Goal: Answer question/provide support

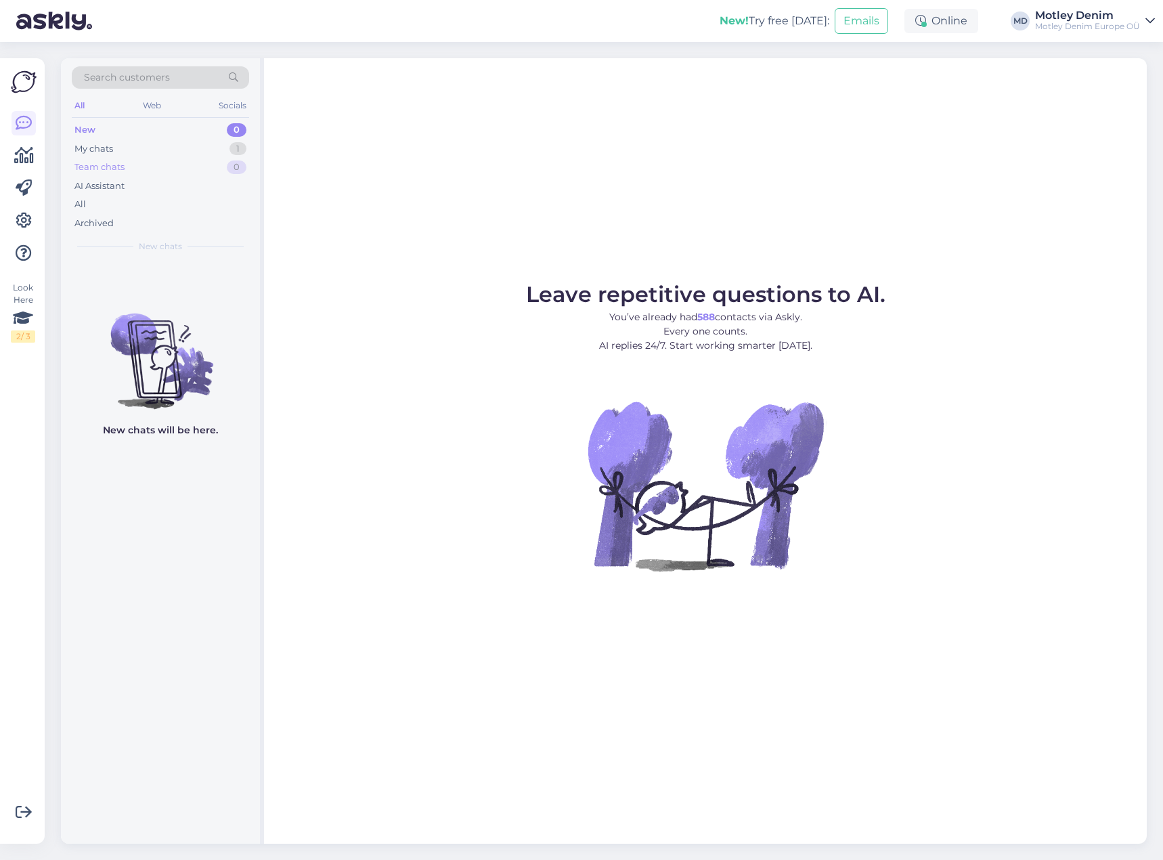
drag, startPoint x: 244, startPoint y: 158, endPoint x: 216, endPoint y: 151, distance: 28.7
click at [243, 158] on div "Team chats 0" at bounding box center [160, 167] width 177 height 19
click at [214, 150] on div "My chats 1" at bounding box center [160, 148] width 177 height 19
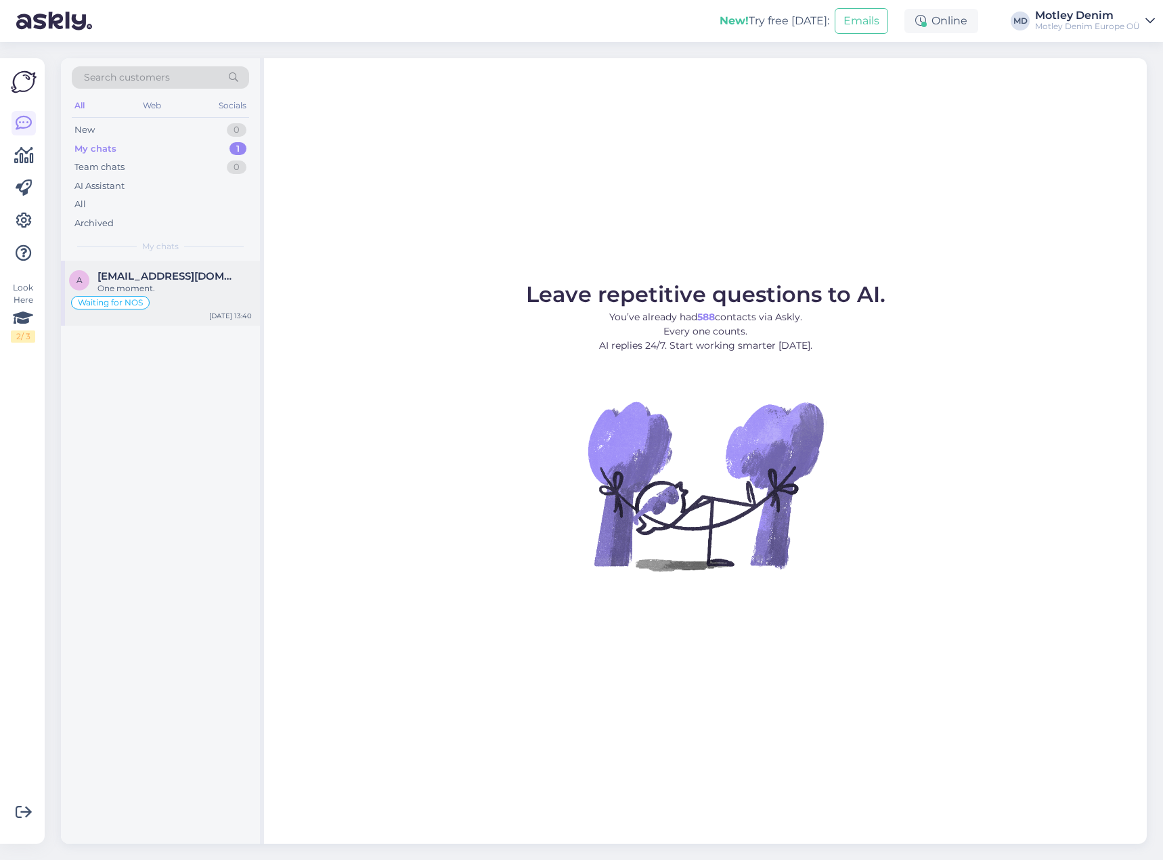
drag, startPoint x: 188, startPoint y: 283, endPoint x: 238, endPoint y: 280, distance: 49.5
click at [188, 284] on div "One moment." at bounding box center [174, 288] width 154 height 12
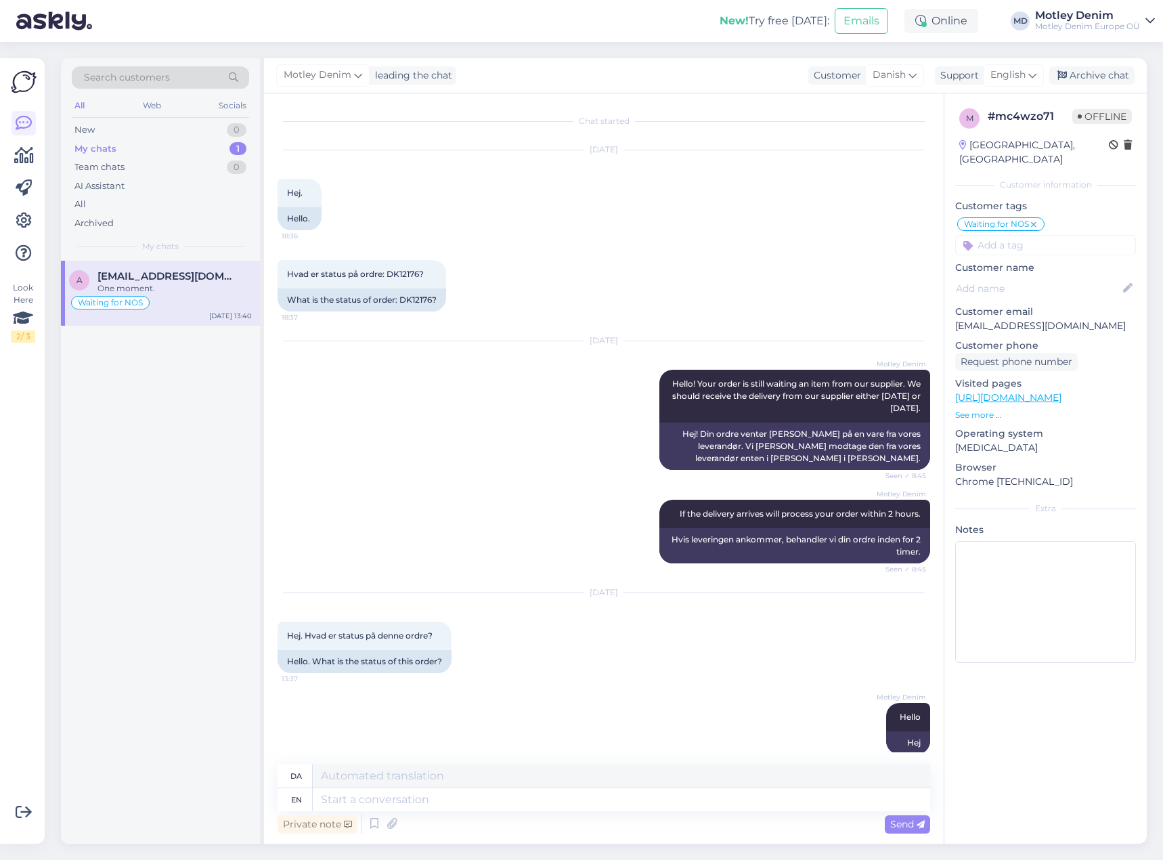
scroll to position [98, 0]
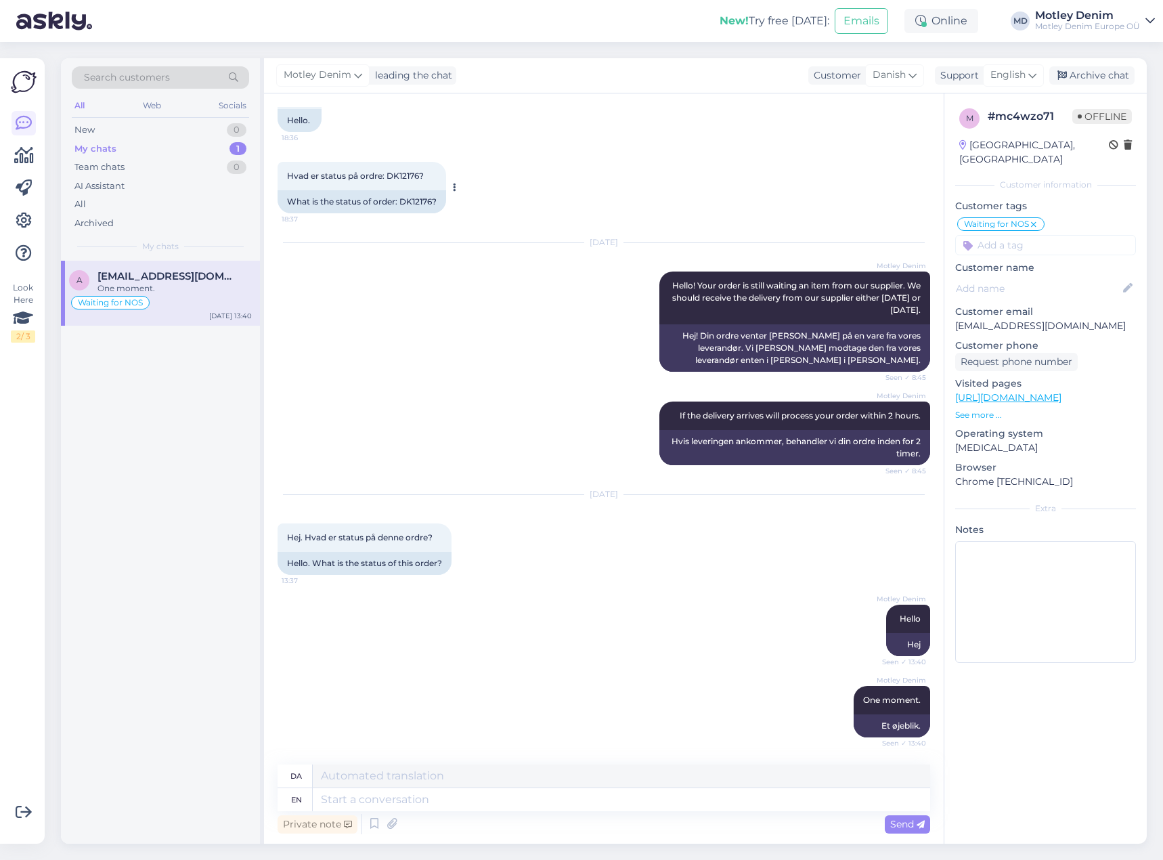
click at [420, 204] on div "What is the status of order: DK12176?" at bounding box center [362, 201] width 169 height 23
copy div "DK12176"
click at [598, 803] on textarea at bounding box center [621, 799] width 617 height 23
type textarea "It s"
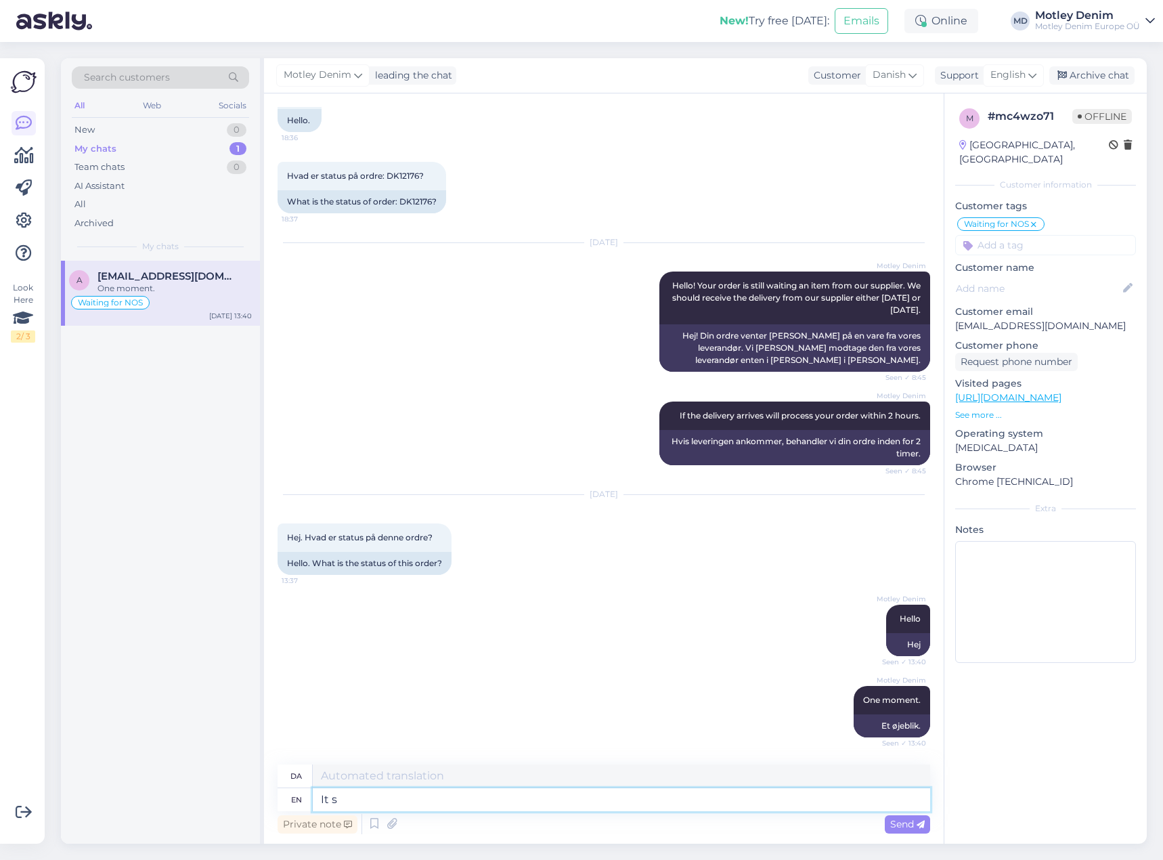
type textarea "Det"
type textarea "It seems"
type textarea "Det ser ud til"
type textarea "It seems we"
type textarea "Det ser ud til, at vi"
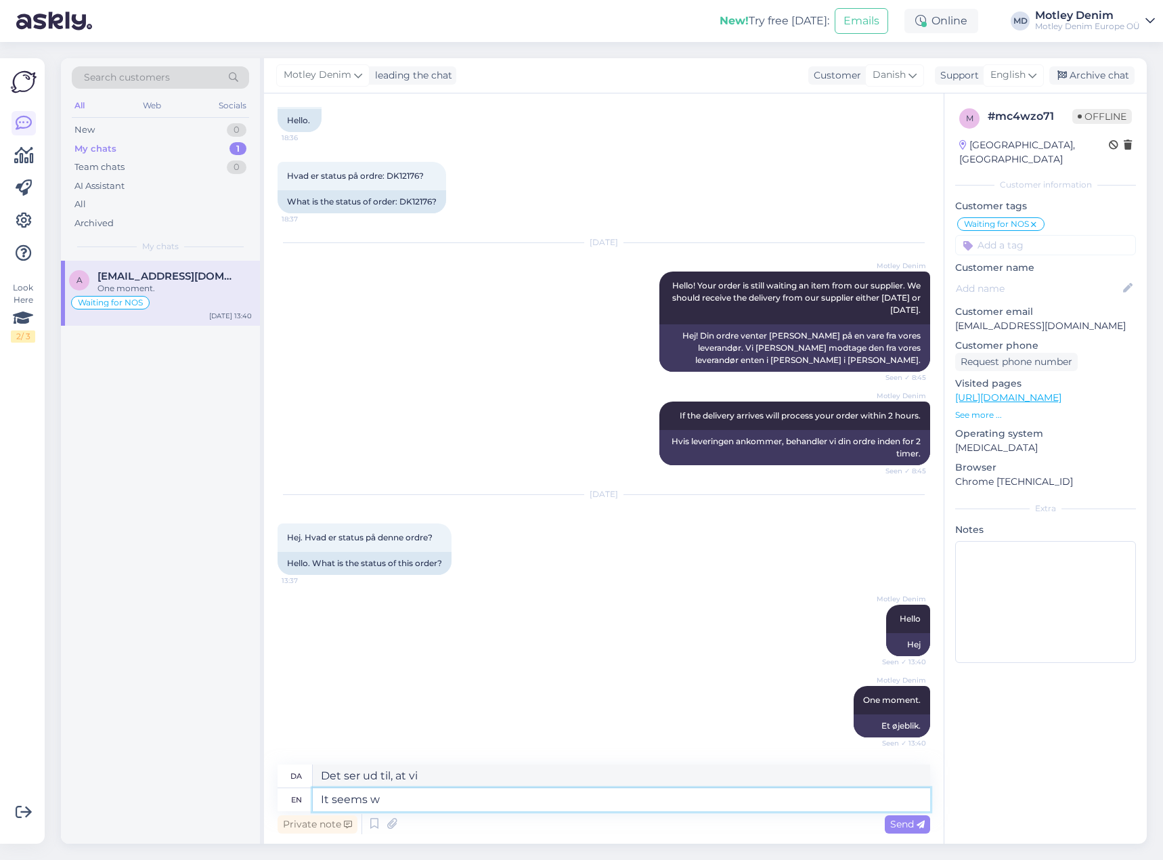
type textarea "It seems"
type textarea "Det ser ud til"
type textarea "It seems our su"
type textarea "Det ser ud til, at vores"
type textarea "It seems our supplier"
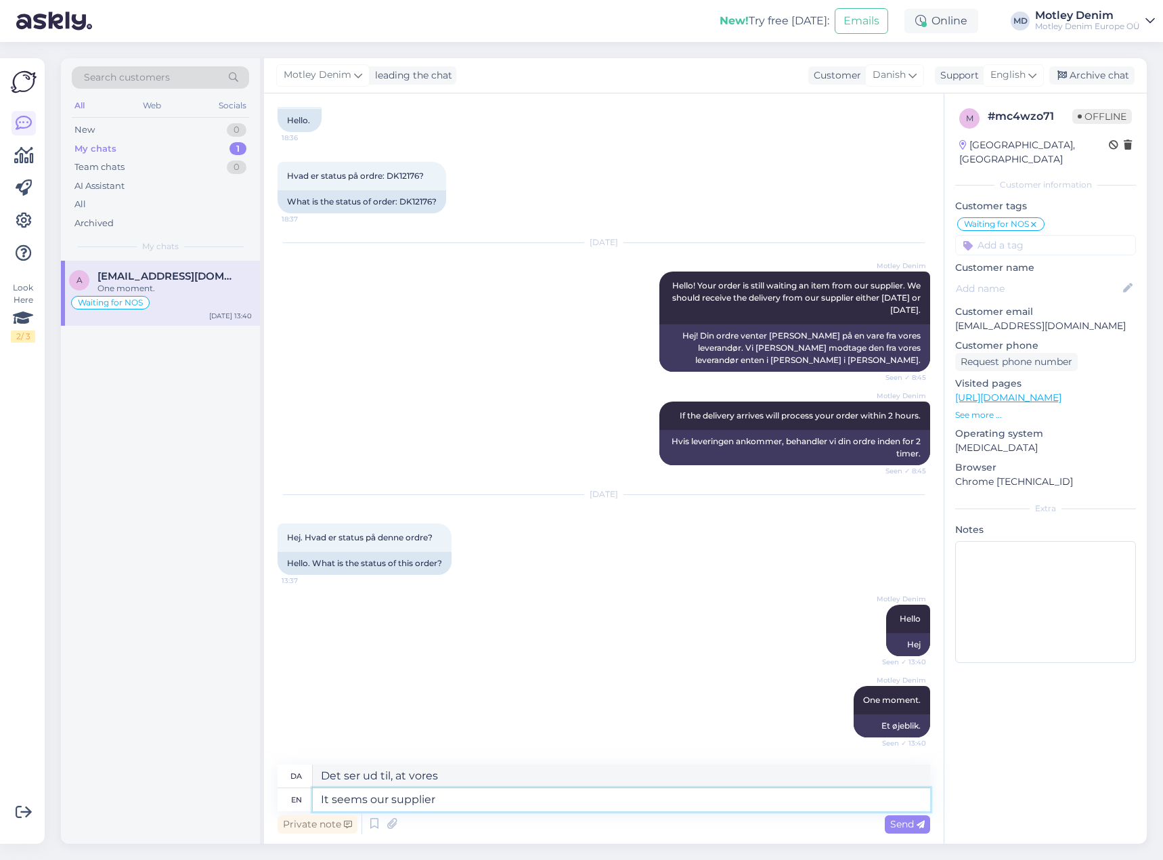
type textarea "Det ser ud til, at vores leverandør"
type textarea "It seems our supplier has"
type textarea "Det ser ud til, at vores leverandør har"
type textarea "It seems our supplier"
type textarea "Det ser ud til, at vores leverandør"
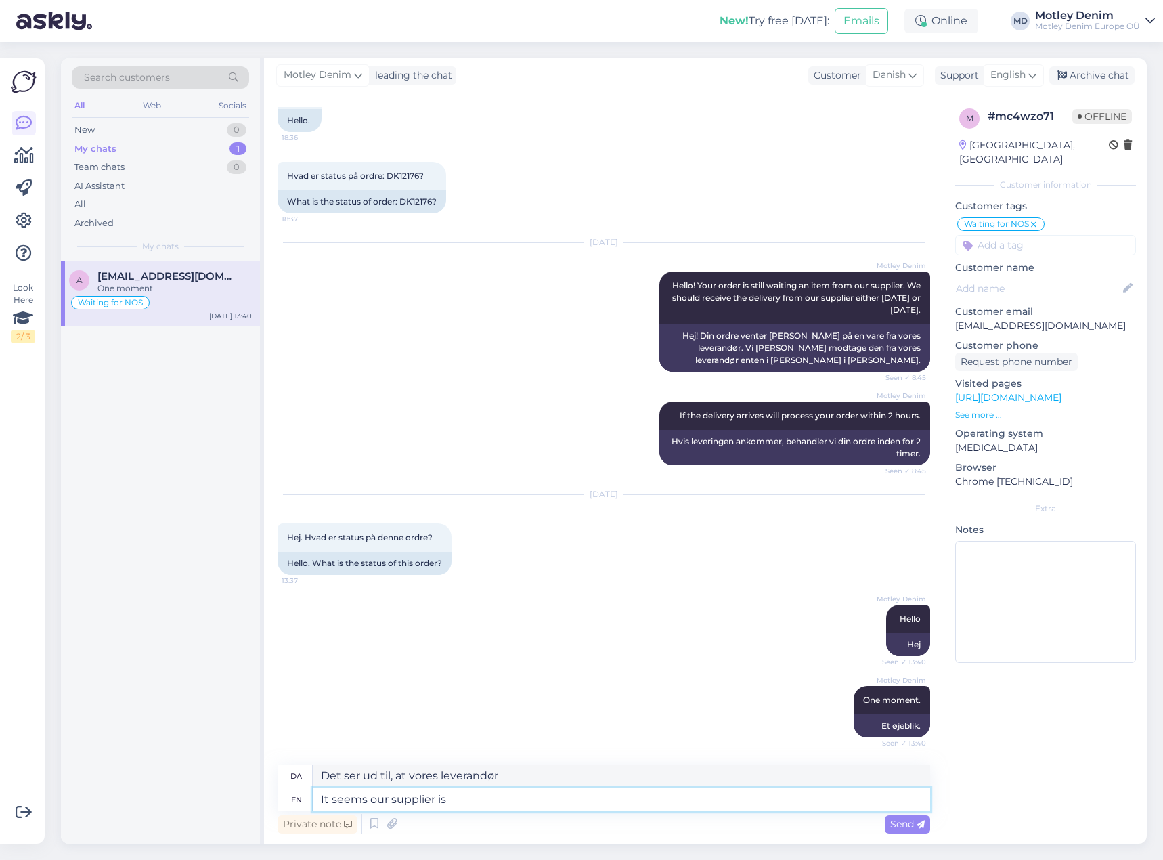
type textarea "It seems our supplier is e"
type textarea "Det ser ud til, at vores leverandør er"
type textarea "It seems our supplier is experiencing so"
type textarea "Det ser ud til, at vores leverandør oplever"
type textarea "It seems our supplier is experiencing some del"
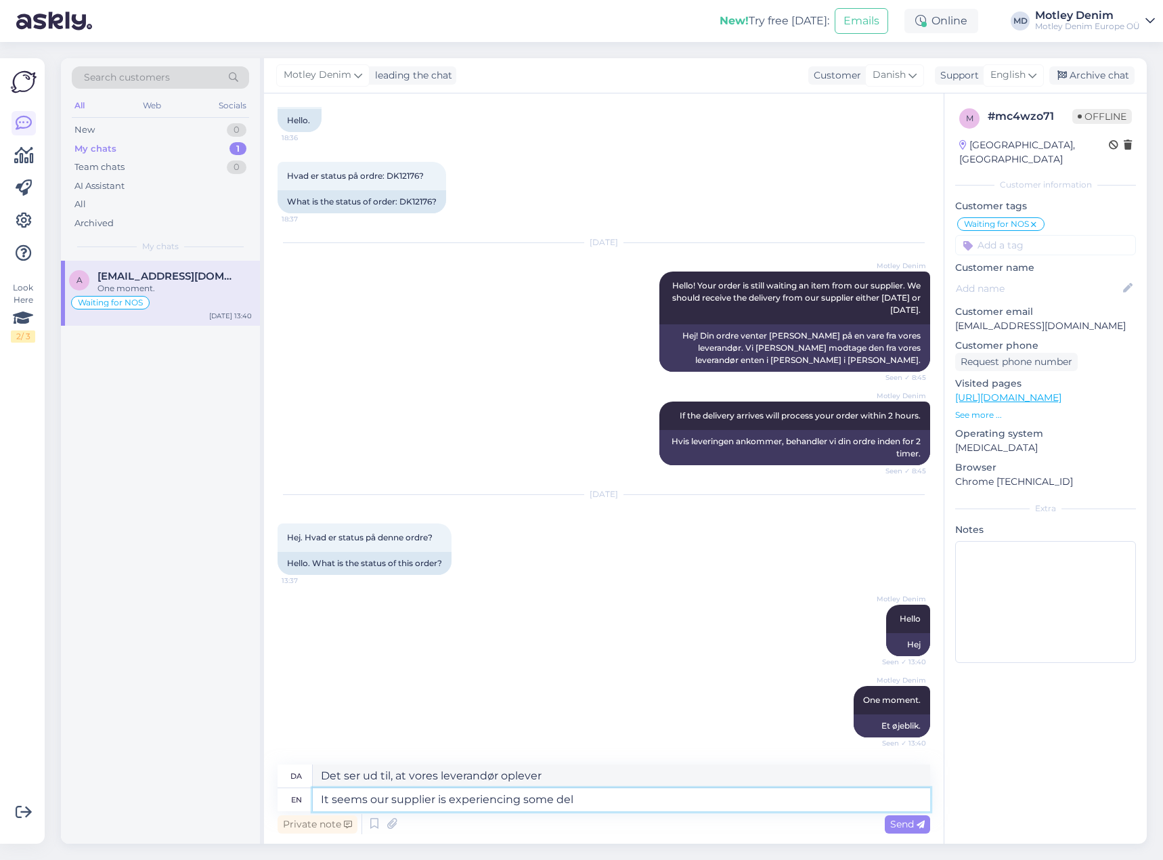
type textarea "Det ser ud til, at vores leverandør oplever [PERSON_NAME]"
type textarea "It seems our supplier is experiencing some delivery i"
type textarea "Det ser ud til, at vores leverandør oplever [PERSON_NAME]"
type textarea "It seems our supplier is experiencing some delivery issues."
type textarea "Det ser ud til, at vores leverandør oplever [PERSON_NAME] leveringsproblemer."
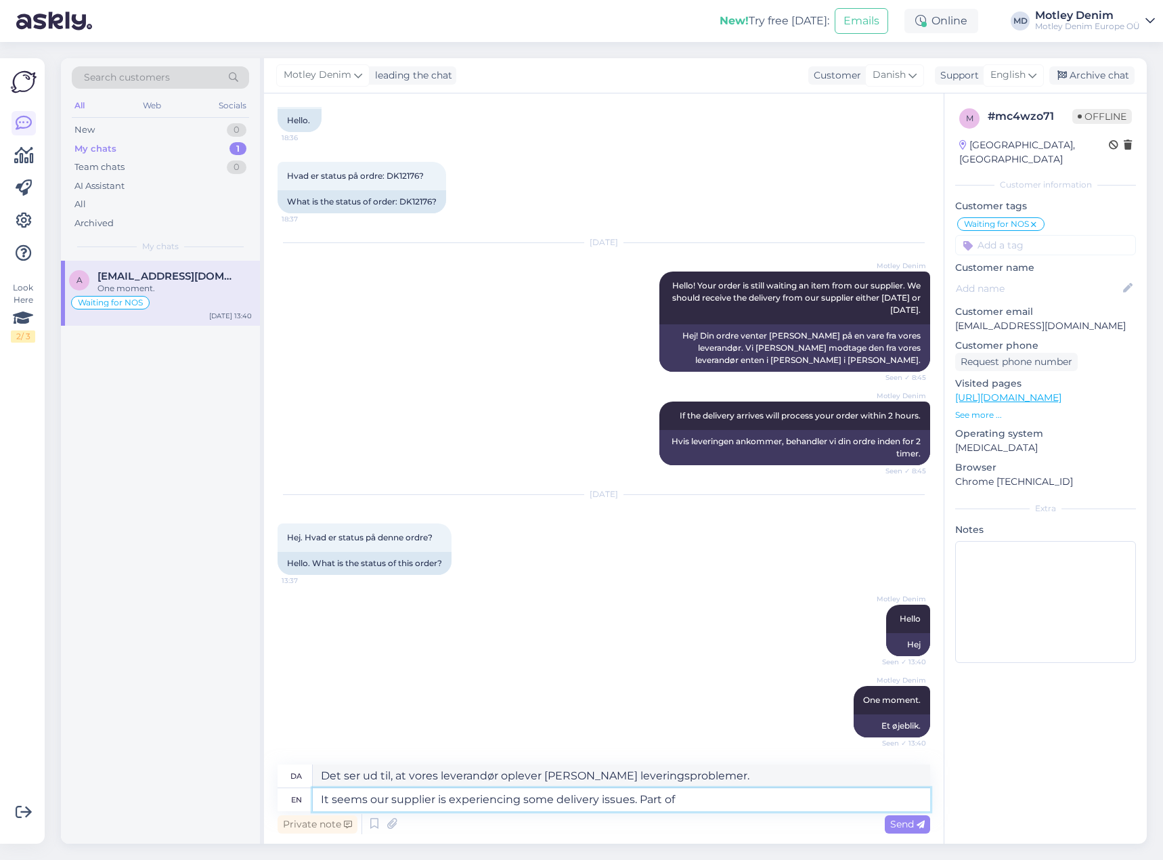
type textarea "It seems our supplier is experiencing some delivery issues. Part of"
type textarea "Det ser ud til, at vores leverandør oplever [PERSON_NAME] leveringsproblemer. E…"
type textarea "It seems our supplier is experiencing some delivery issues. Part of the shipmen…"
type textarea "Det ser ud til, at vores leverandør oplever [PERSON_NAME] leveringsproblemer. E…"
type textarea "It seems our supplier is experiencing some delivery issues. Part of the shipmen…"
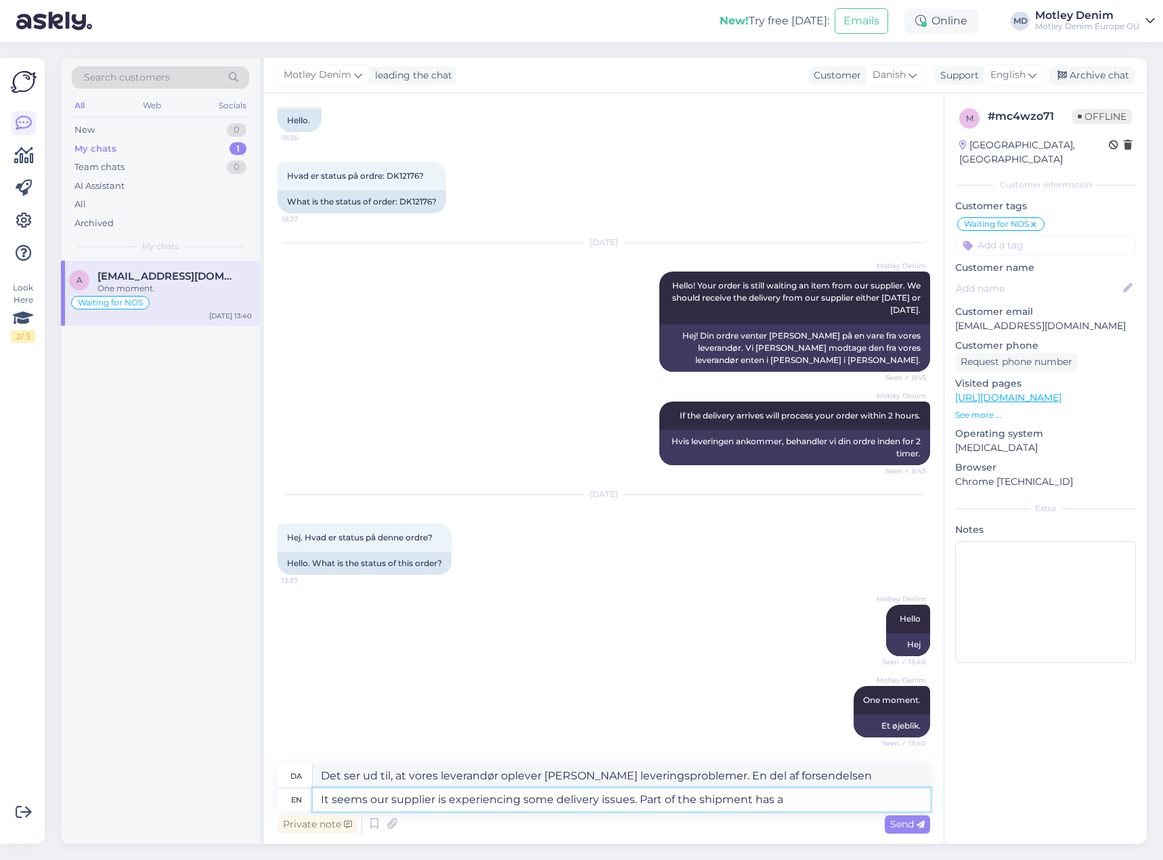
type textarea "Det ser ud til, at vores leverandør oplever [PERSON_NAME] leveringsproblemer. E…"
type textarea "It seems our supplier is experiencing some delivery issues. Part of the shipmen…"
type textarea "Det ser ud til, at vores leverandør oplever [PERSON_NAME] leveringsproblemer. E…"
type textarea "It seems our supplier is experiencing some delivery issues. Part of the shipmen…"
type textarea "Det ser ud til, at vores leverandør oplever [PERSON_NAME] leveringsproblemer. E…"
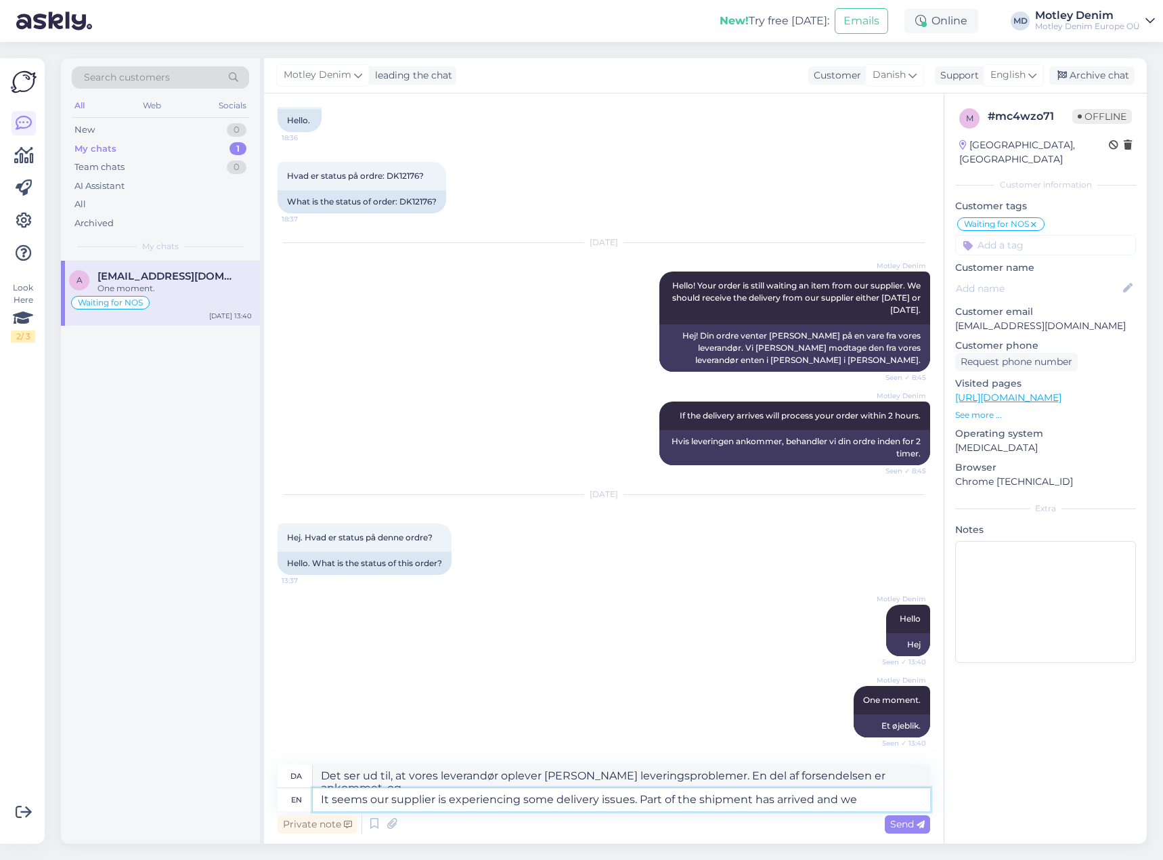
type textarea "It seems our supplier is experiencing some delivery issues. Part of the shipmen…"
type textarea "Det ser ud til, at vores leverandør oplever [PERSON_NAME] leveringsproblemer. E…"
type textarea "It seems our supplier is experiencing some delivery issues. Part of the shipmen…"
type textarea "Det ser ud til, at vores leverandør oplever [PERSON_NAME] leveringsproblemer. E…"
type textarea "It seems our supplier is experiencing some delivery issues. Part of the shipmen…"
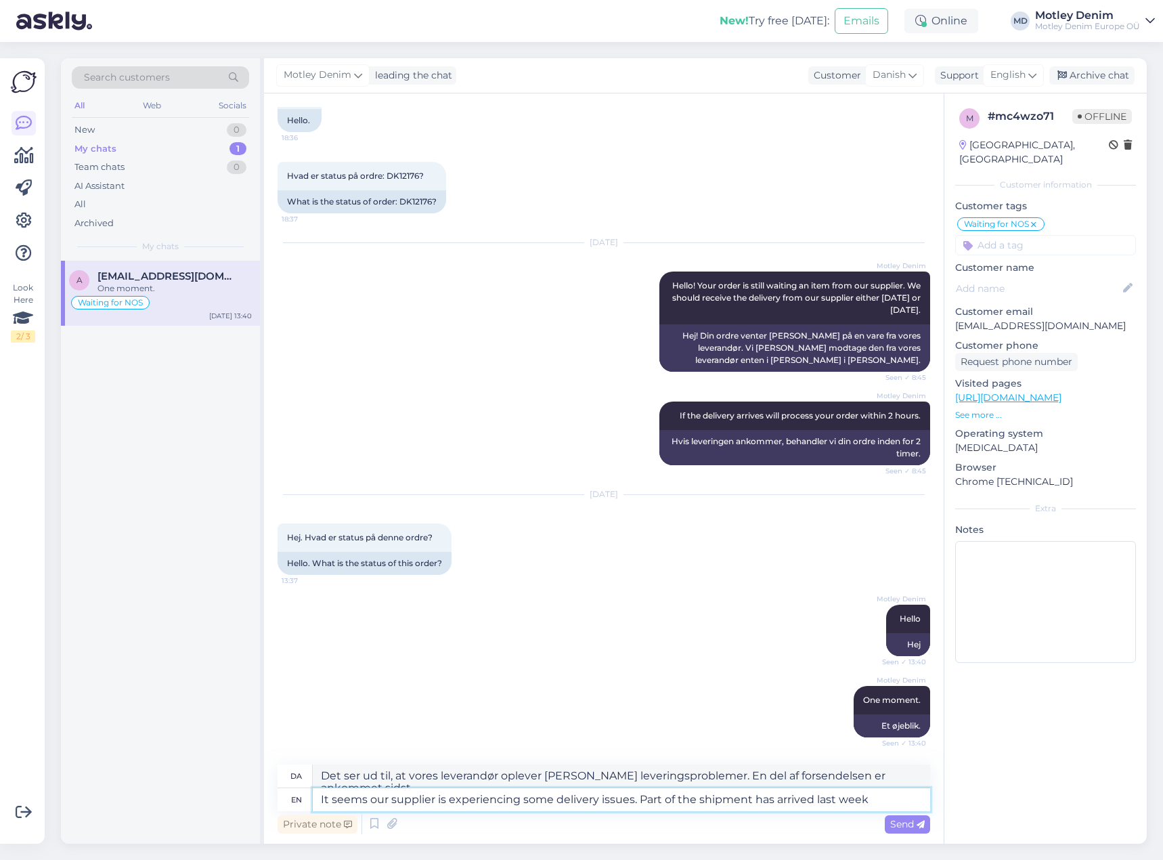
type textarea "Det ser ud til, at vores leverandør oplever [PERSON_NAME] leveringsproblemer. E…"
type textarea "It seems our supplier is experiencing some delivery issues. Part of the shipmen…"
type textarea "Det ser ud til, at vores leverandør oplever [PERSON_NAME] leveringsproblemer. E…"
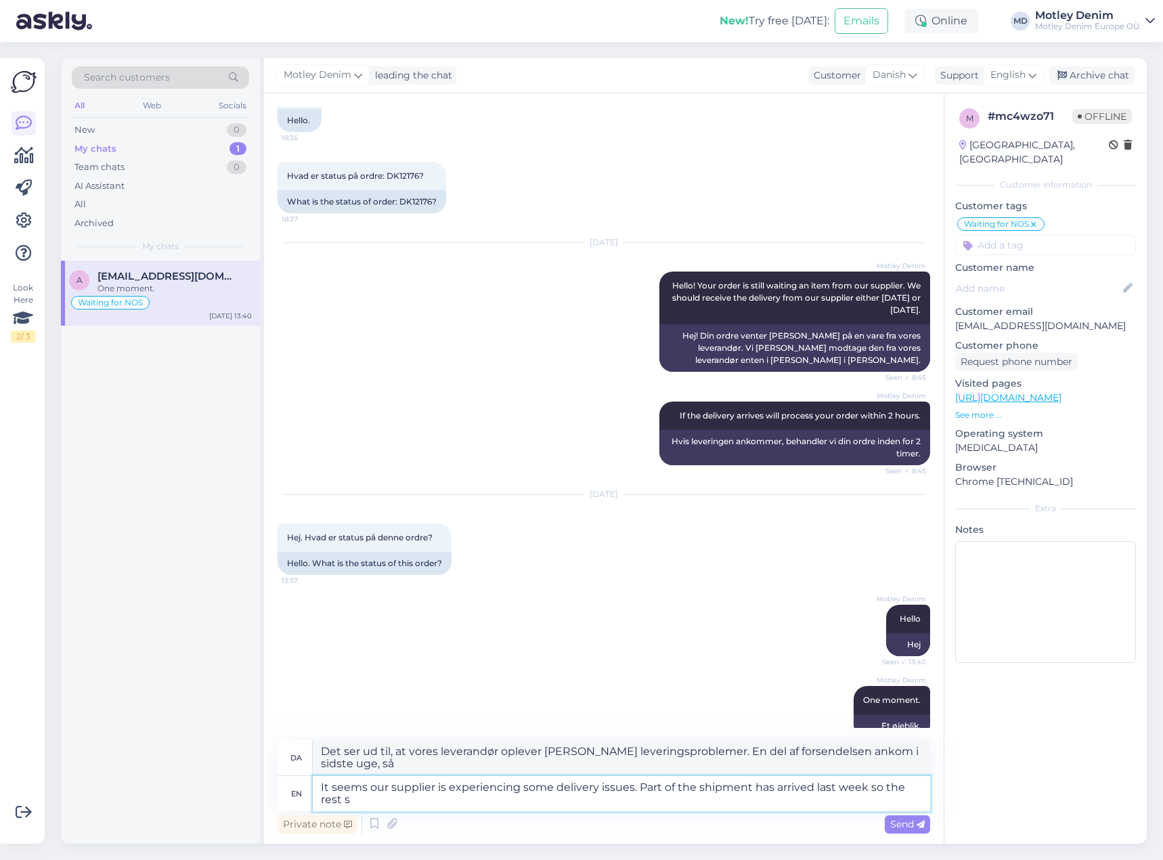
type textarea "It seems our supplier is experiencing some delivery issues. Part of the shipmen…"
type textarea "Det ser ud til, at vores leverandør oplever [PERSON_NAME] leveringsproblemer. E…"
type textarea "It seems our supplier is experiencing some delivery issues. Part of the shipmen…"
type textarea "Det ser ud til, at vores leverandør oplever [PERSON_NAME] leveringsproblemer. E…"
type textarea "It seems our supplier is experiencing some delivery issues. Part of the shipmen…"
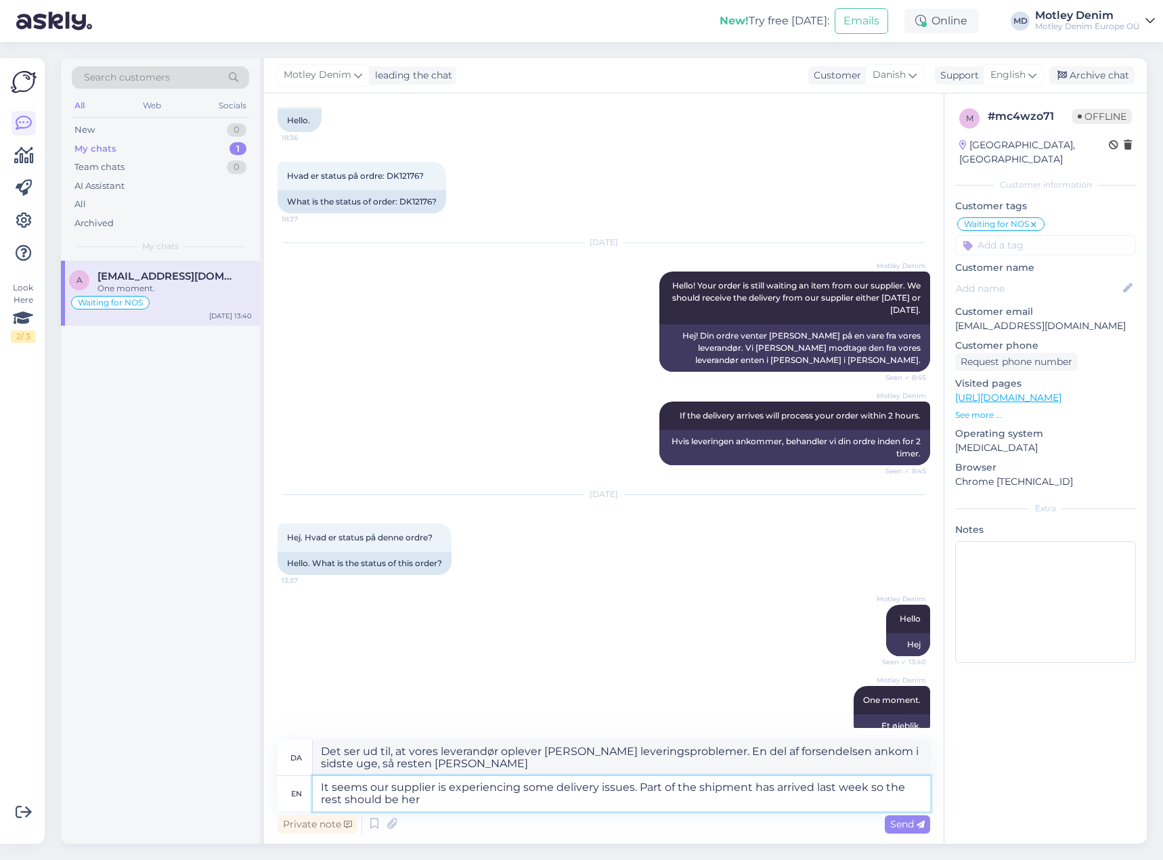
type textarea "Det ser ud til, at vores leverandør oplever [PERSON_NAME] leveringsproblemer. E…"
type textarea "It seems our supplier is experiencing some delivery issues. Part of the shipmen…"
type textarea "Det ser ud til, at vores leverandør oplever [PERSON_NAME] leveringsproblemer. E…"
type textarea "It seems our supplier is experiencing some delivery issues. Part of the shipmen…"
type textarea "Det ser ud til, at vores leverandør oplever [PERSON_NAME] leveringsproblemer. E…"
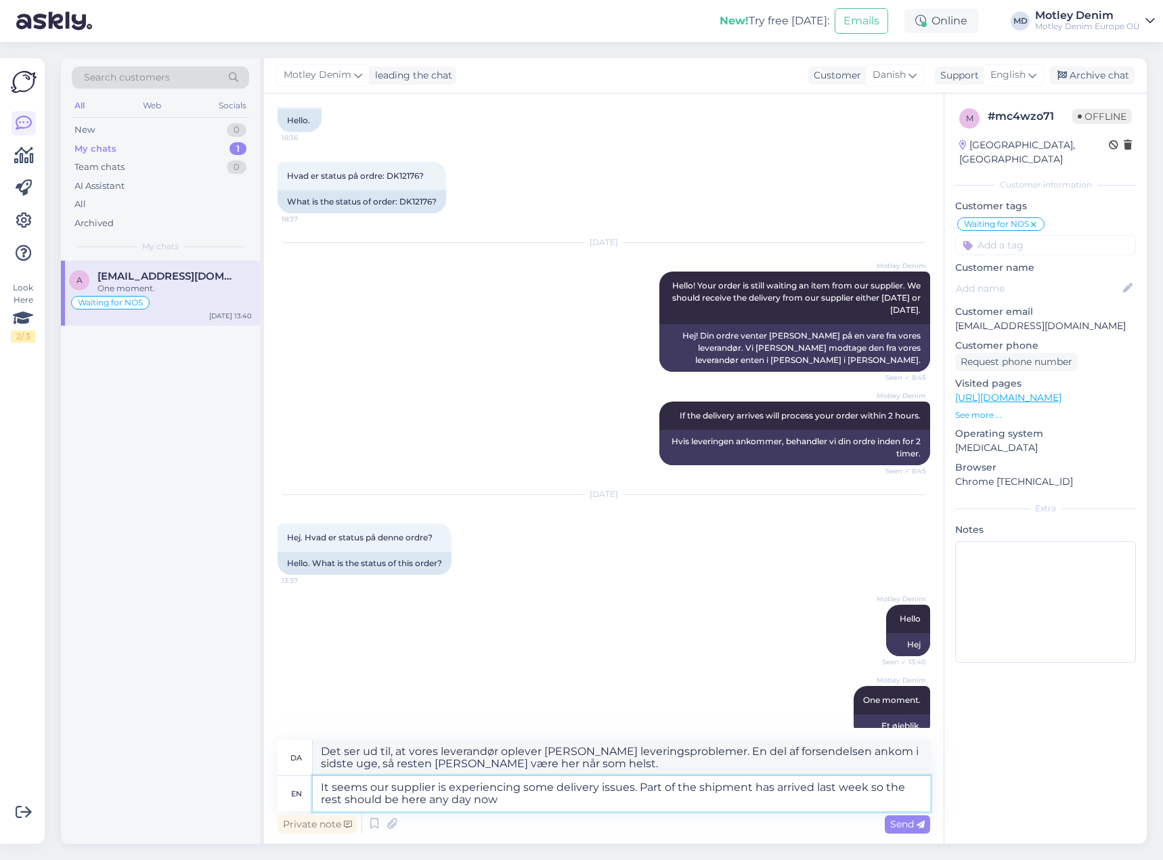
type textarea "It seems our supplier is experiencing some delivery issues. Part of the shipmen…"
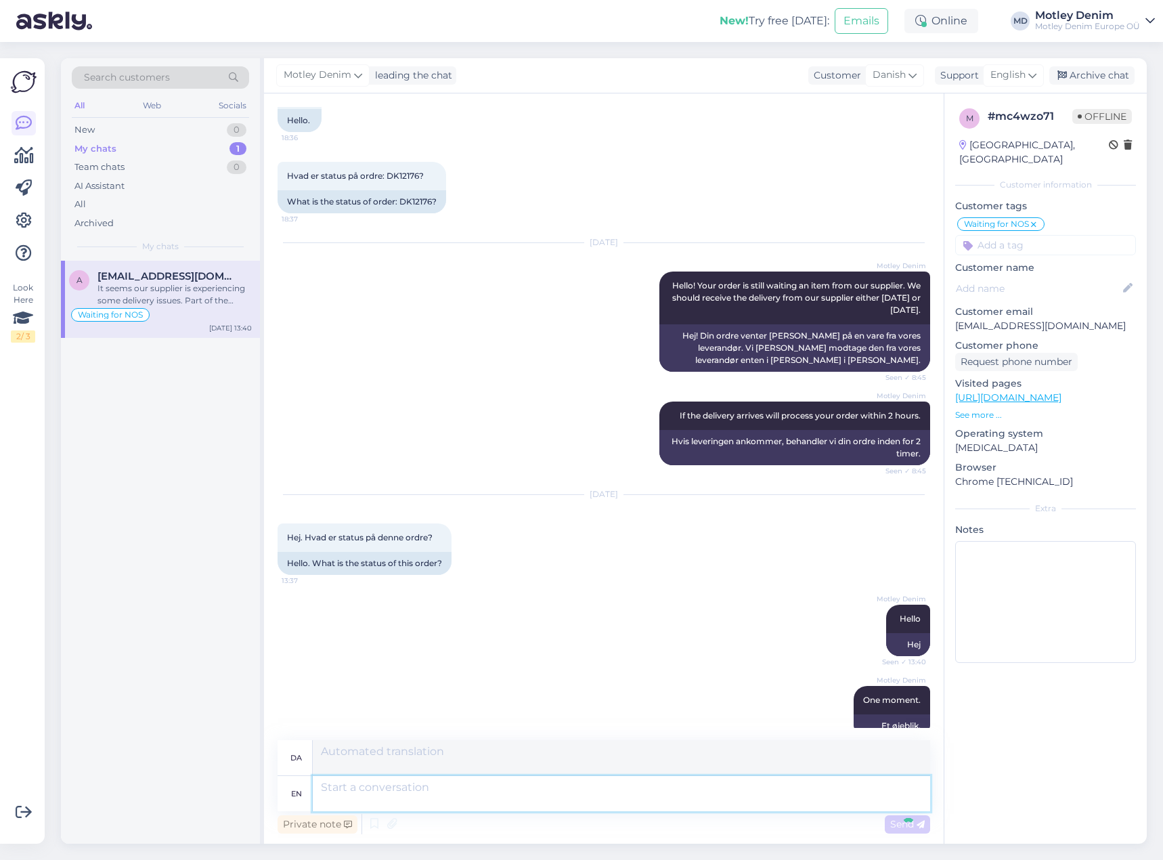
scroll to position [228, 0]
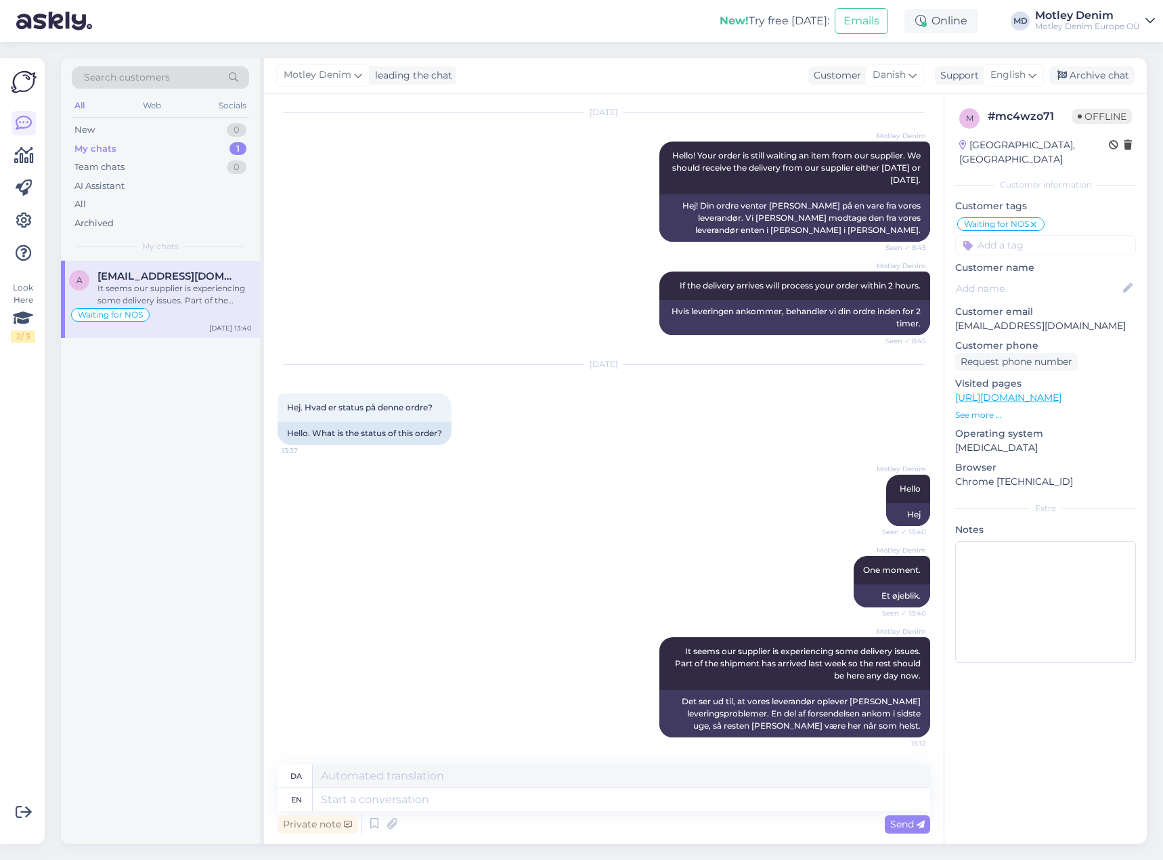
click at [604, 814] on div "Private note Send" at bounding box center [604, 824] width 653 height 26
click at [619, 806] on textarea at bounding box center [621, 799] width 617 height 23
type textarea "We"
type textarea "Vi"
type textarea "We are w"
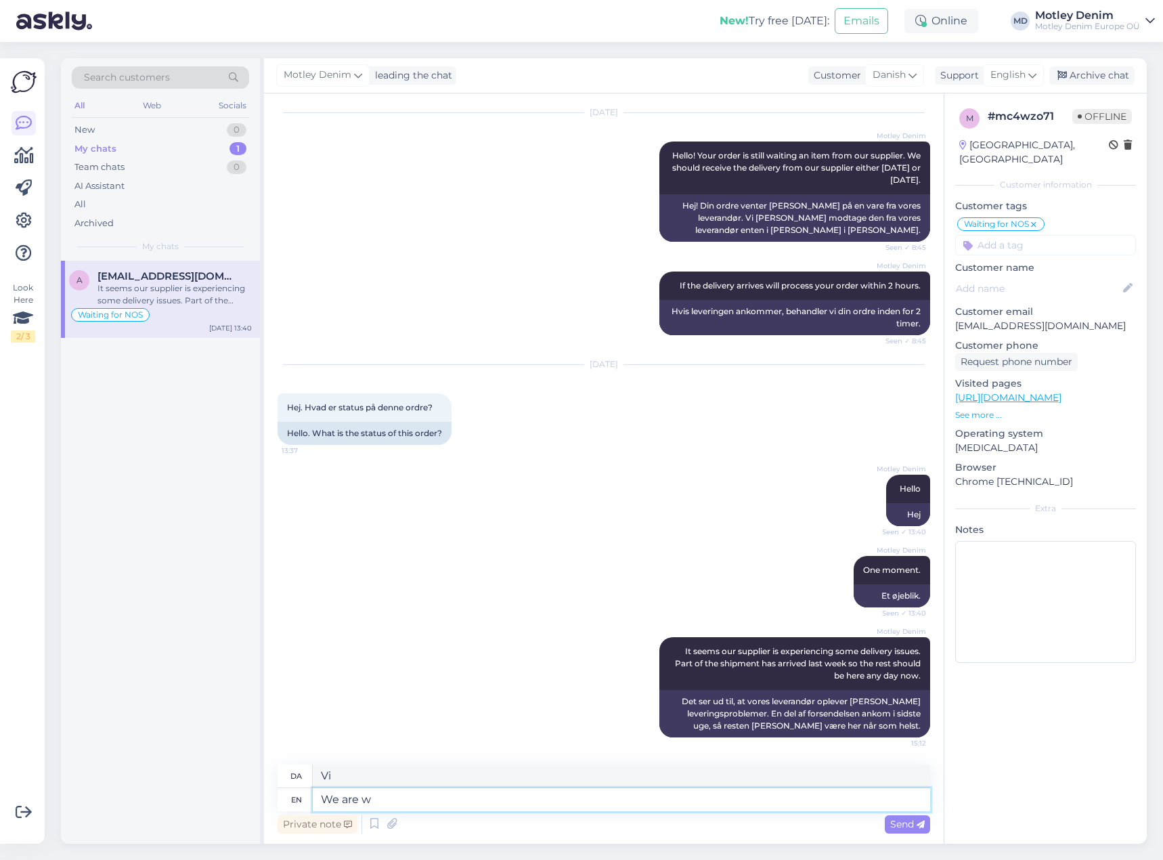
type textarea "Vi er"
type textarea "We are working on"
type textarea "Vi arbejder"
type textarea "We are working on"
type textarea "Vi arbejder på"
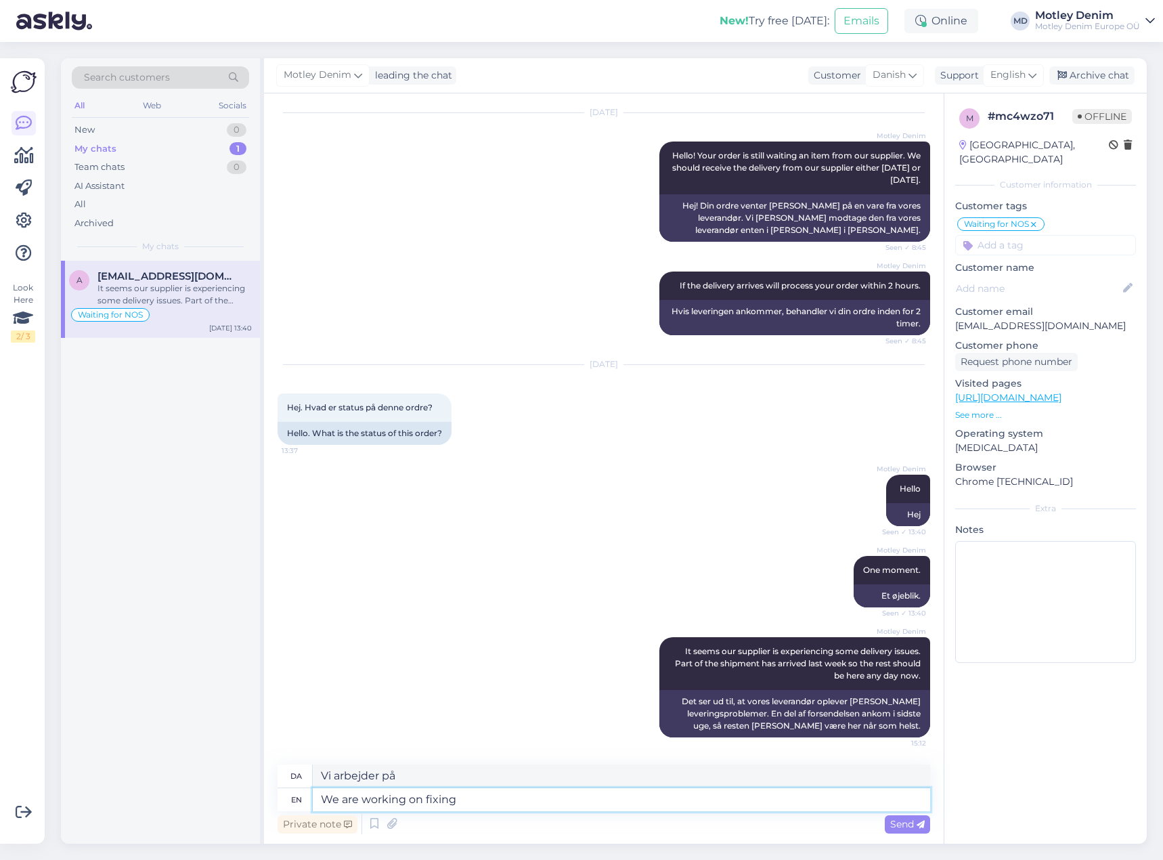
type textarea "We are working on fixing"
type textarea "Vi arbejder på at reparere"
type textarea "We are all r"
type textarea "Vi er alle"
type textarea "We are all ready"
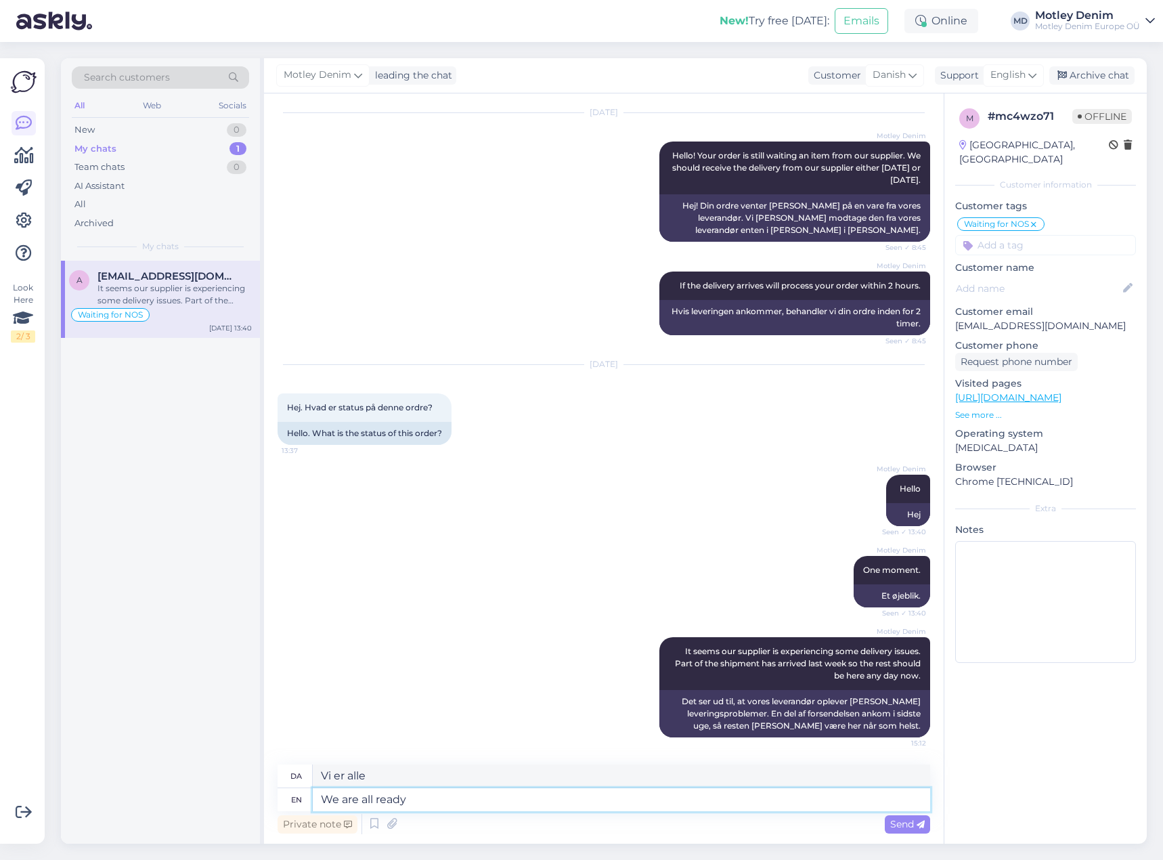
type textarea "Vi er alle klar"
type textarea "We are all ready working o"
type textarea "Vi er alle klar til at arbejde"
type textarea "We are all ready working on fi"
type textarea "Vi er alle klar til at arbejde på"
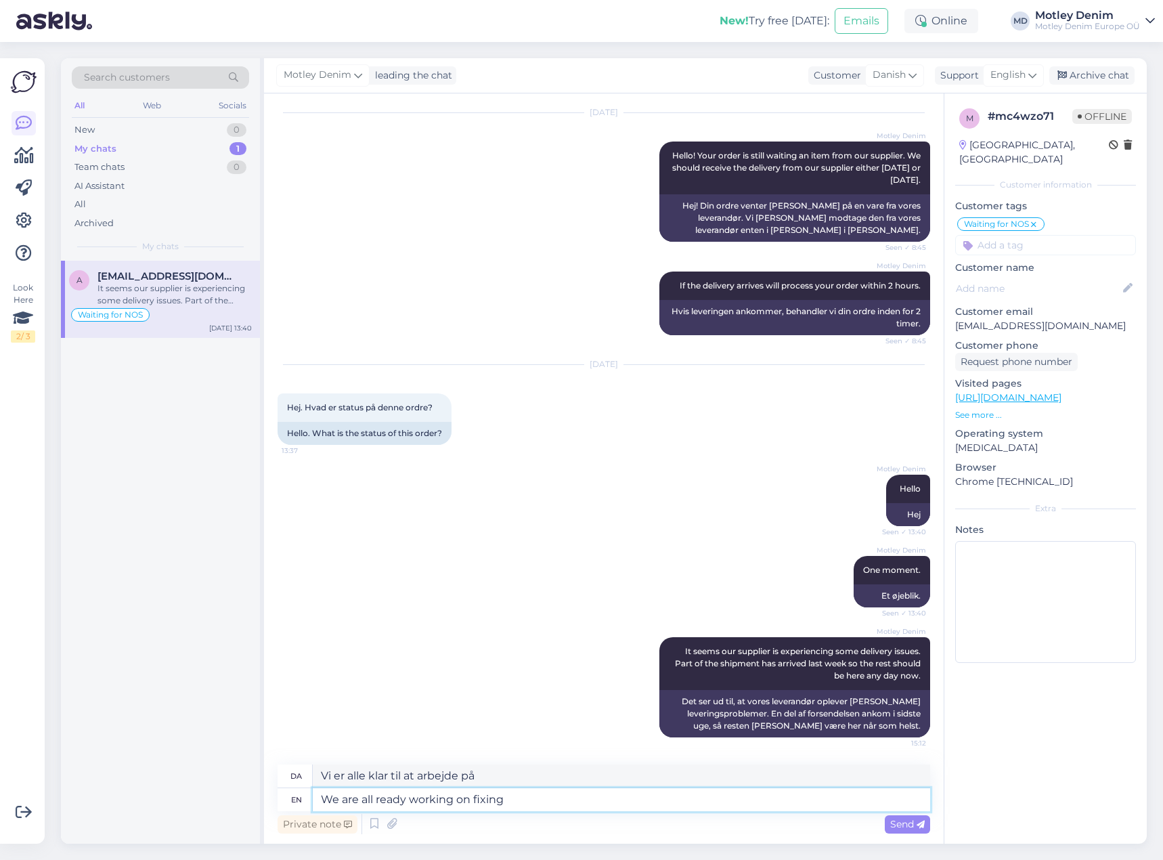
type textarea "We are all ready working on fixing i"
type textarea "Vi er alle klar til at arbejde på at reparere"
type textarea "We are all ready working on fixing it"
type textarea "Vi er alle klar til at arbejde på at fikse det"
type textarea "We are all ready working on fixing it for future"
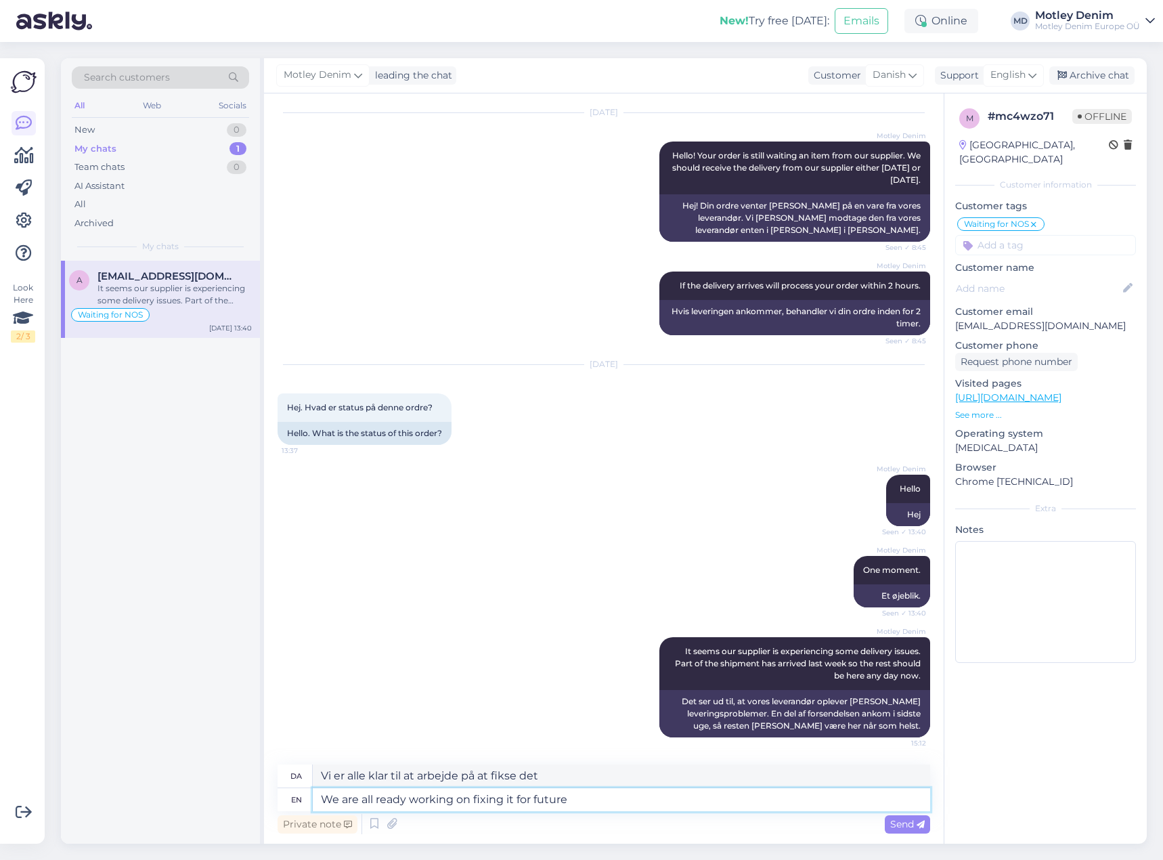
type textarea "Vi er alle klar til at arbejde på at fikse det til fremtiden"
type textarea "We are all ready working on fixing it for future deliveries."
type textarea "Vi er alle klar til at arbejde på at reparere det til fremtidige leverancer."
